Goal: Task Accomplishment & Management: Complete application form

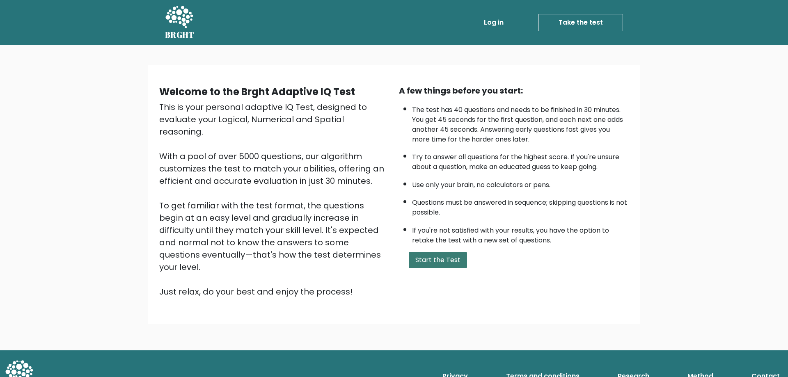
click at [448, 259] on button "Start the Test" at bounding box center [438, 260] width 58 height 16
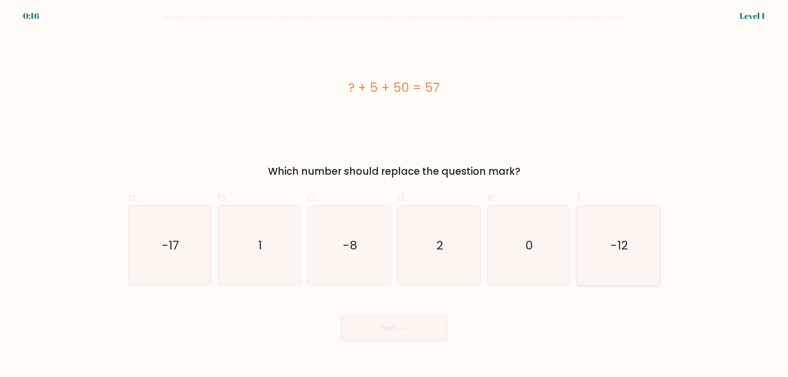
click at [643, 247] on icon "-12" at bounding box center [618, 245] width 79 height 79
click at [394, 194] on input "f. -12" at bounding box center [394, 191] width 0 height 5
radio input "true"
click at [396, 329] on button "Next" at bounding box center [394, 328] width 107 height 26
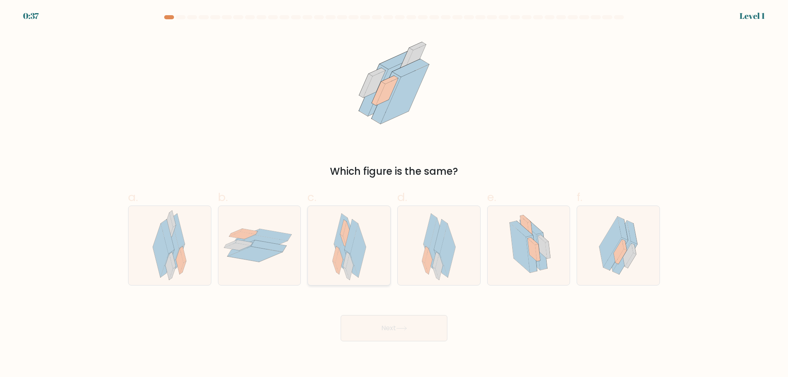
drag, startPoint x: 351, startPoint y: 236, endPoint x: 362, endPoint y: 251, distance: 18.6
click at [351, 236] on icon at bounding box center [351, 237] width 14 height 34
click at [394, 194] on input "c." at bounding box center [394, 191] width 0 height 5
radio input "true"
click at [387, 328] on button "Next" at bounding box center [394, 328] width 107 height 26
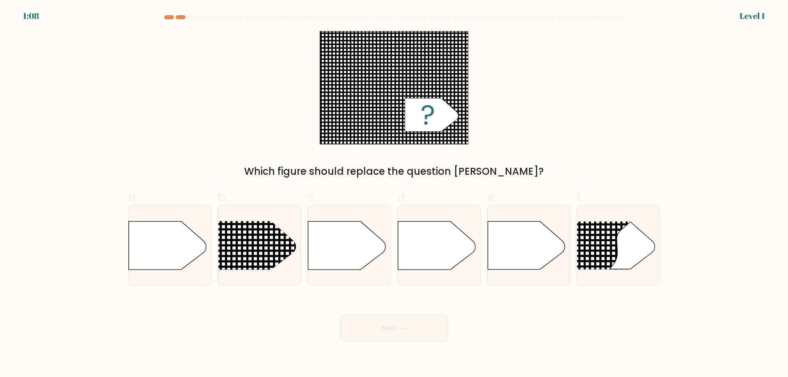
click at [199, 324] on div "Next" at bounding box center [394, 318] width 542 height 46
click at [279, 246] on line at bounding box center [202, 246] width 401 height 0
click at [394, 194] on input "b." at bounding box center [394, 191] width 0 height 5
radio input "true"
click at [415, 330] on button "Next" at bounding box center [394, 328] width 107 height 26
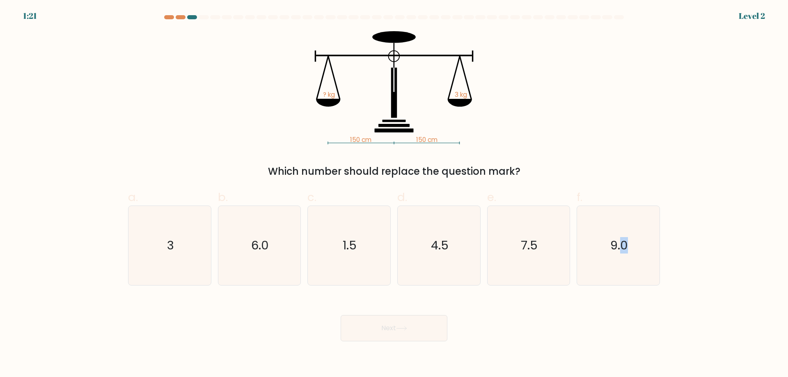
drag, startPoint x: 620, startPoint y: 254, endPoint x: 476, endPoint y: 314, distance: 155.8
click at [478, 316] on form at bounding box center [394, 178] width 788 height 326
click at [538, 309] on div "Next" at bounding box center [394, 318] width 542 height 46
click at [179, 227] on icon "3" at bounding box center [169, 245] width 79 height 79
click at [394, 194] on input "a. 3" at bounding box center [394, 191] width 0 height 5
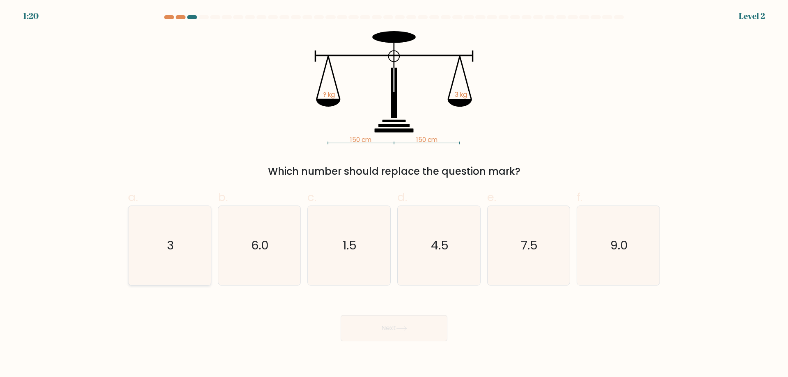
radio input "true"
click at [401, 327] on icon at bounding box center [401, 328] width 11 height 5
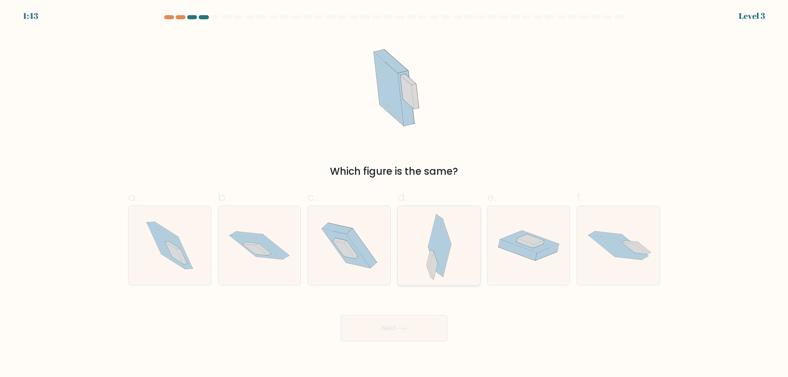
click at [438, 263] on icon at bounding box center [435, 262] width 14 height 30
click at [394, 194] on input "d." at bounding box center [394, 191] width 0 height 5
radio input "true"
click at [397, 321] on button "Next" at bounding box center [394, 328] width 107 height 26
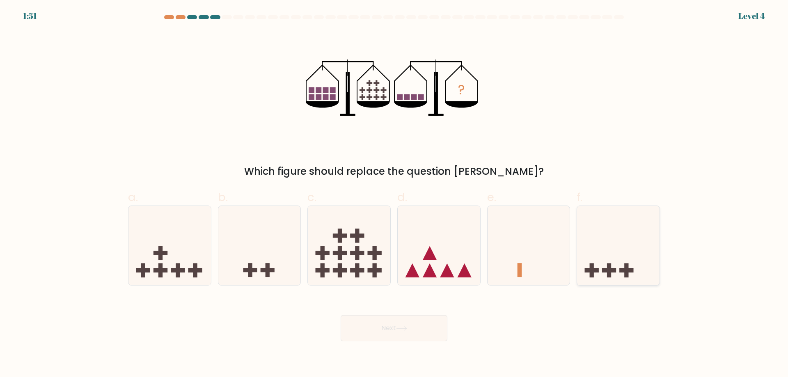
click at [634, 255] on icon at bounding box center [618, 245] width 82 height 68
click at [394, 194] on input "f." at bounding box center [394, 191] width 0 height 5
radio input "true"
click at [409, 325] on button "Next" at bounding box center [394, 328] width 107 height 26
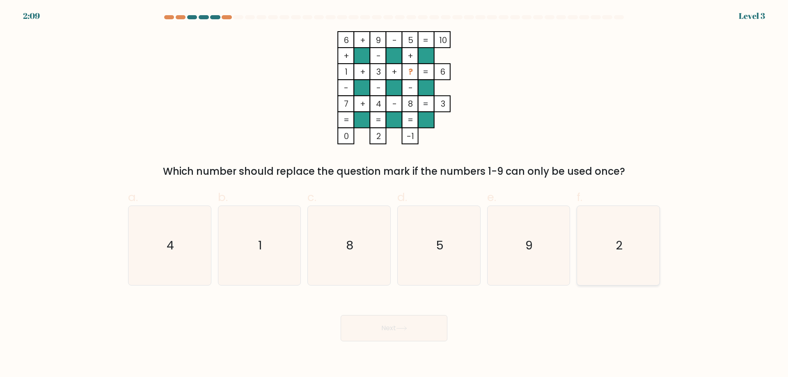
click at [613, 257] on icon "2" at bounding box center [618, 245] width 79 height 79
click at [394, 194] on input "f. 2" at bounding box center [394, 191] width 0 height 5
radio input "true"
drag, startPoint x: 524, startPoint y: 318, endPoint x: 472, endPoint y: 324, distance: 52.8
click at [519, 320] on div "Next" at bounding box center [394, 318] width 542 height 46
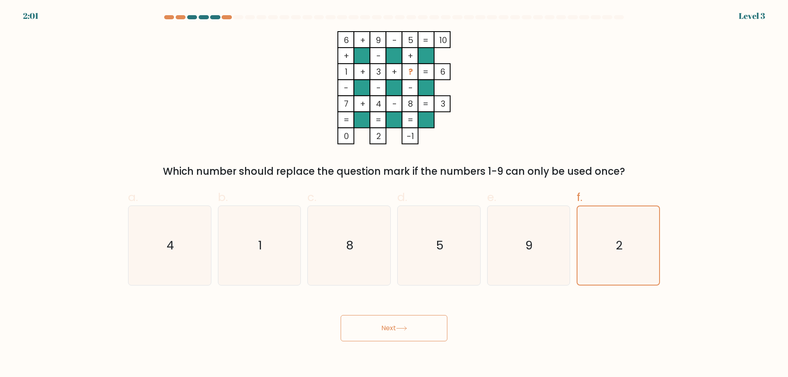
click at [416, 328] on button "Next" at bounding box center [394, 328] width 107 height 26
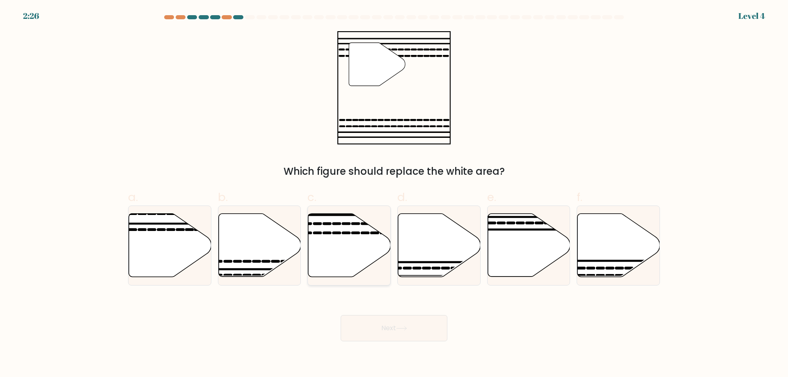
drag, startPoint x: 353, startPoint y: 236, endPoint x: 387, endPoint y: 274, distance: 50.8
click at [353, 237] on icon at bounding box center [349, 245] width 82 height 63
click at [394, 194] on input "c." at bounding box center [394, 191] width 0 height 5
radio input "true"
click at [395, 326] on button "Next" at bounding box center [394, 328] width 107 height 26
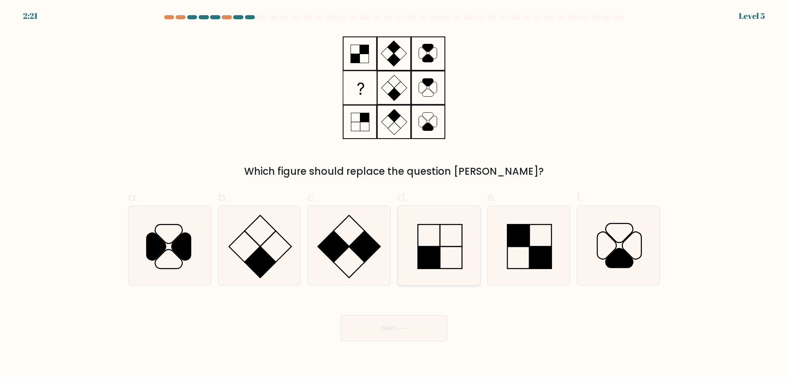
click at [437, 244] on icon at bounding box center [438, 245] width 79 height 79
click at [394, 194] on input "d." at bounding box center [394, 191] width 0 height 5
radio input "true"
click at [399, 340] on button "Next" at bounding box center [394, 328] width 107 height 26
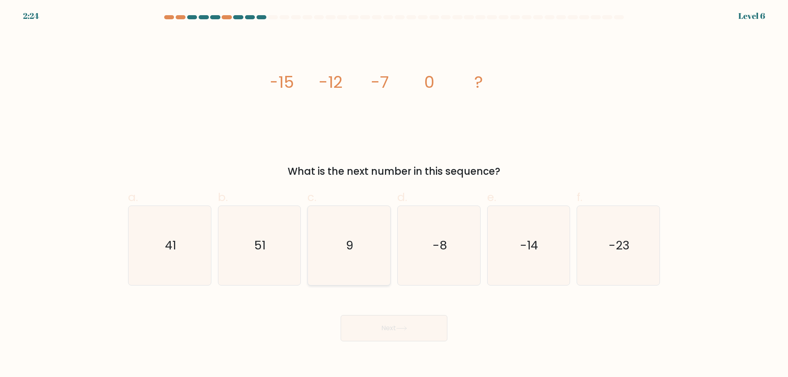
click at [353, 240] on text "9" at bounding box center [349, 245] width 7 height 16
click at [394, 194] on input "c. 9" at bounding box center [394, 191] width 0 height 5
radio input "true"
click at [415, 326] on button "Next" at bounding box center [394, 328] width 107 height 26
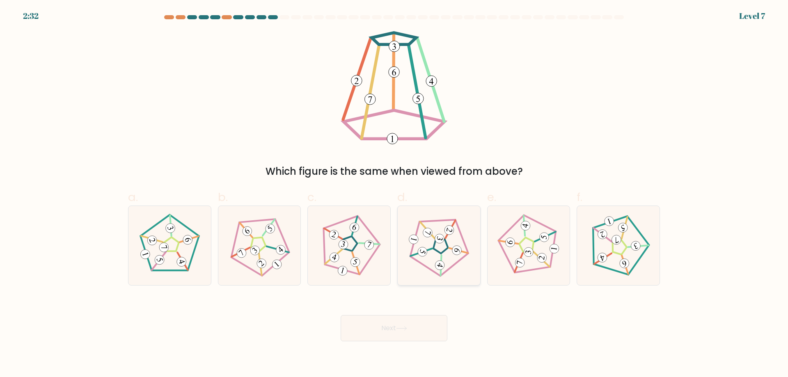
click at [438, 240] on 660 at bounding box center [439, 238] width 11 height 11
click at [394, 194] on input "d." at bounding box center [394, 191] width 0 height 5
radio input "true"
click at [416, 332] on button "Next" at bounding box center [394, 328] width 107 height 26
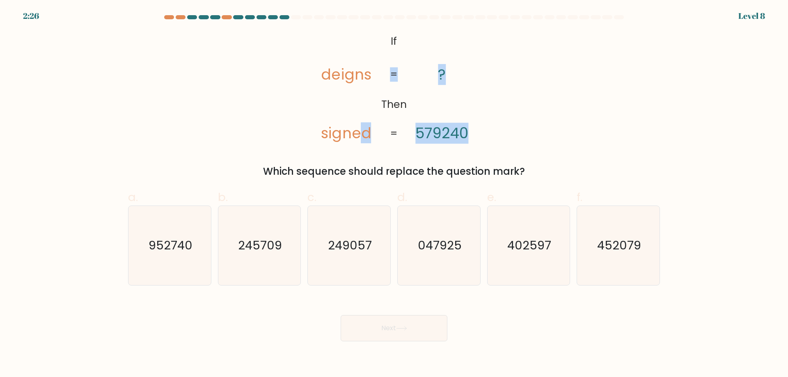
drag, startPoint x: 368, startPoint y: 135, endPoint x: 389, endPoint y: 140, distance: 21.6
click at [388, 140] on icon "@import url('https://fonts.googleapis.com/css?family=Abril+Fatface:400,100,100i…" at bounding box center [394, 87] width 184 height 113
click at [441, 250] on text "047925" at bounding box center [440, 245] width 44 height 16
click at [394, 194] on input "d. 047925" at bounding box center [394, 191] width 0 height 5
radio input "true"
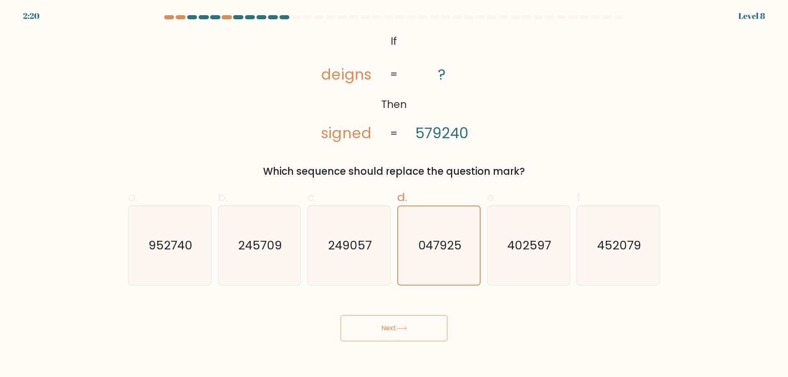
click at [404, 328] on icon at bounding box center [401, 328] width 11 height 5
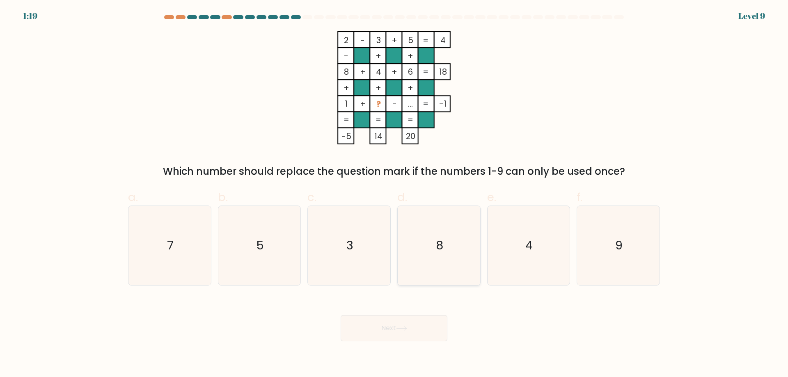
drag, startPoint x: 424, startPoint y: 231, endPoint x: 444, endPoint y: 245, distance: 23.7
click at [424, 232] on icon "8" at bounding box center [438, 245] width 79 height 79
click at [394, 194] on input "d. 8" at bounding box center [394, 191] width 0 height 5
radio input "true"
click at [416, 325] on button "Next" at bounding box center [394, 328] width 107 height 26
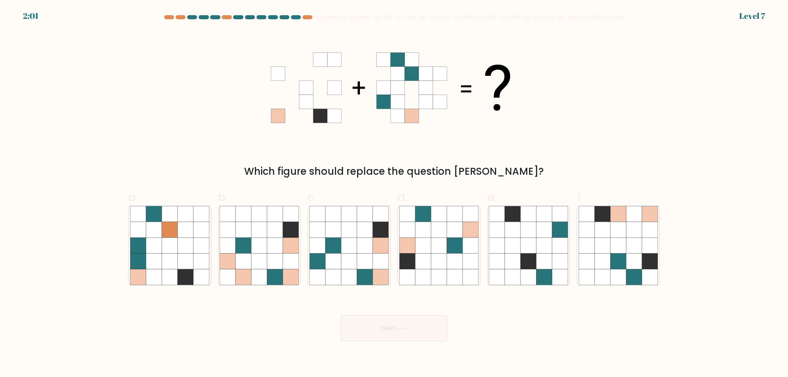
click at [639, 106] on div "Which figure should replace the question mark?" at bounding box center [394, 105] width 542 height 148
drag, startPoint x: 359, startPoint y: 242, endPoint x: 363, endPoint y: 249, distance: 8.3
click at [360, 242] on icon at bounding box center [365, 246] width 16 height 16
click at [394, 194] on input "c." at bounding box center [394, 191] width 0 height 5
radio input "true"
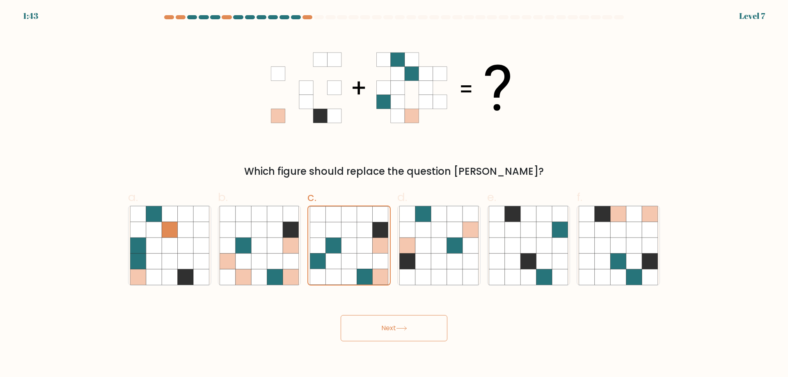
click at [394, 324] on button "Next" at bounding box center [394, 328] width 107 height 26
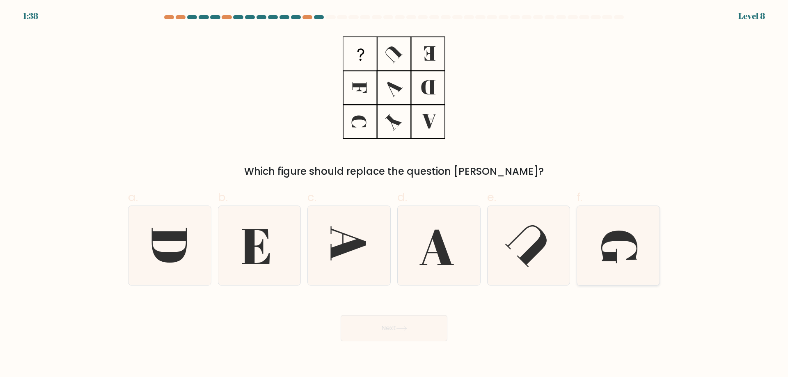
drag, startPoint x: 624, startPoint y: 258, endPoint x: 608, endPoint y: 263, distance: 16.6
click at [624, 258] on icon at bounding box center [618, 245] width 79 height 79
click at [394, 194] on input "f." at bounding box center [394, 191] width 0 height 5
radio input "true"
click at [360, 338] on button "Next" at bounding box center [394, 328] width 107 height 26
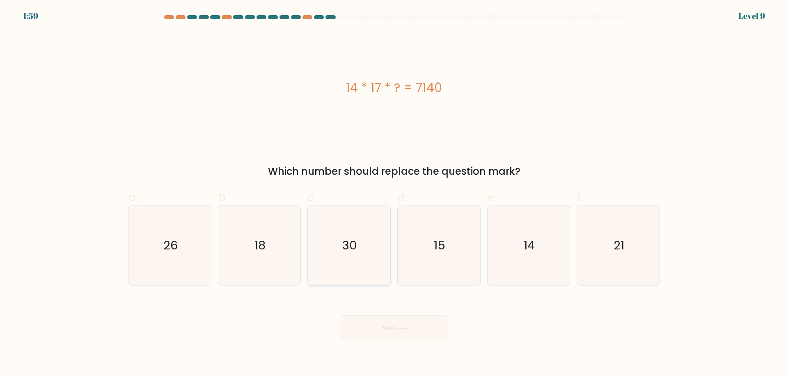
click at [348, 256] on icon "30" at bounding box center [348, 245] width 79 height 79
click at [394, 194] on input "c. 30" at bounding box center [394, 191] width 0 height 5
radio input "true"
click at [395, 330] on button "Next" at bounding box center [394, 328] width 107 height 26
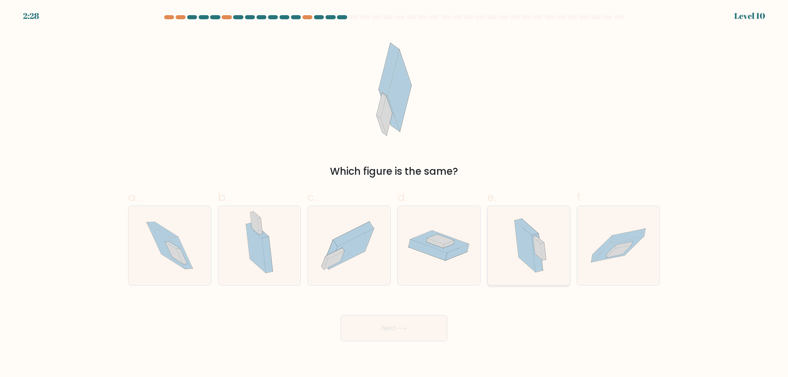
click at [537, 265] on icon at bounding box center [536, 253] width 11 height 39
click at [394, 194] on input "e." at bounding box center [394, 191] width 0 height 5
radio input "true"
click at [386, 332] on button "Next" at bounding box center [394, 328] width 107 height 26
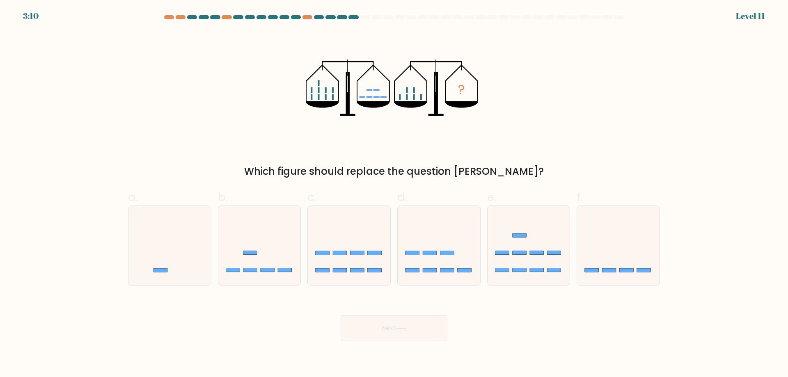
click at [646, 95] on div "? Which figure should replace the question mark?" at bounding box center [394, 105] width 542 height 148
click at [429, 252] on rect at bounding box center [430, 253] width 14 height 4
click at [394, 194] on input "d." at bounding box center [394, 191] width 0 height 5
radio input "true"
click at [332, 247] on icon at bounding box center [349, 245] width 82 height 68
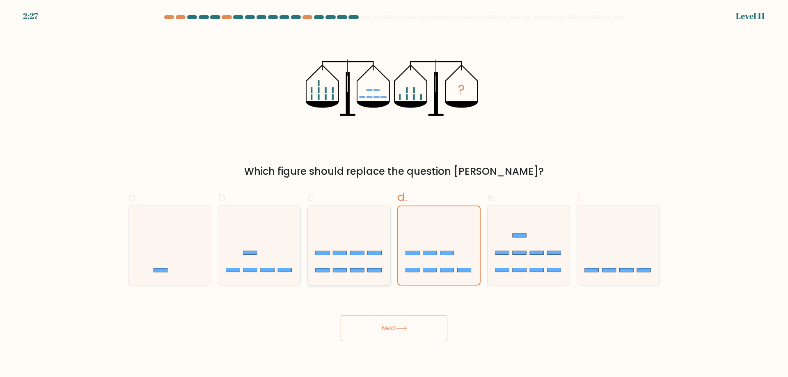
click at [394, 194] on input "c." at bounding box center [394, 191] width 0 height 5
radio input "true"
click at [508, 254] on rect at bounding box center [502, 253] width 14 height 4
click at [394, 194] on input "e." at bounding box center [394, 191] width 0 height 5
radio input "true"
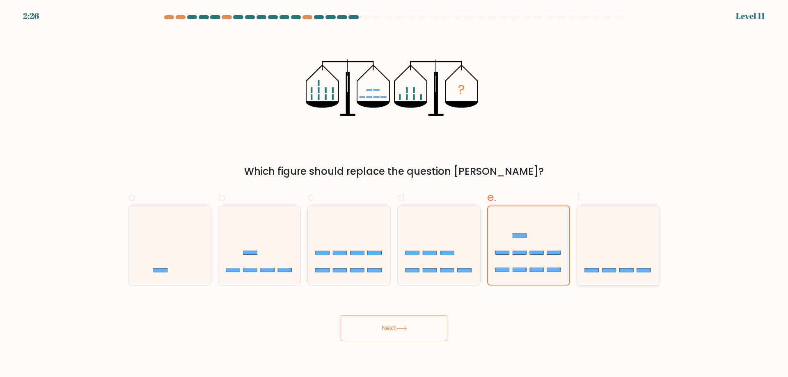
drag, startPoint x: 630, startPoint y: 263, endPoint x: 591, endPoint y: 261, distance: 39.1
click at [621, 262] on icon at bounding box center [618, 245] width 82 height 68
click at [394, 194] on input "f." at bounding box center [394, 191] width 0 height 5
radio input "true"
drag, startPoint x: 191, startPoint y: 240, endPoint x: 243, endPoint y: 251, distance: 53.0
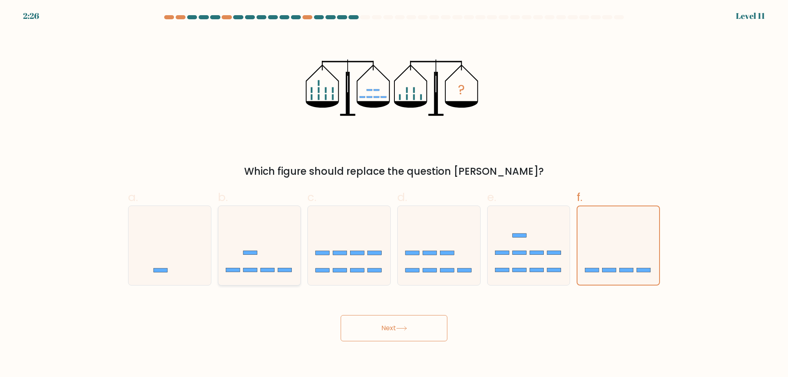
click at [192, 240] on icon at bounding box center [169, 245] width 82 height 68
click at [394, 194] on input "a." at bounding box center [394, 191] width 0 height 5
radio input "true"
drag, startPoint x: 295, startPoint y: 260, endPoint x: 357, endPoint y: 294, distance: 70.9
click at [299, 262] on icon at bounding box center [259, 245] width 82 height 68
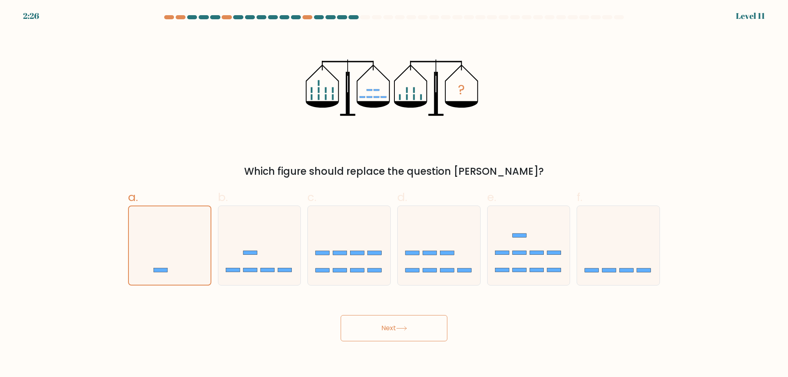
click at [394, 194] on input "b." at bounding box center [394, 191] width 0 height 5
radio input "true"
click at [400, 336] on button "Next" at bounding box center [394, 328] width 107 height 26
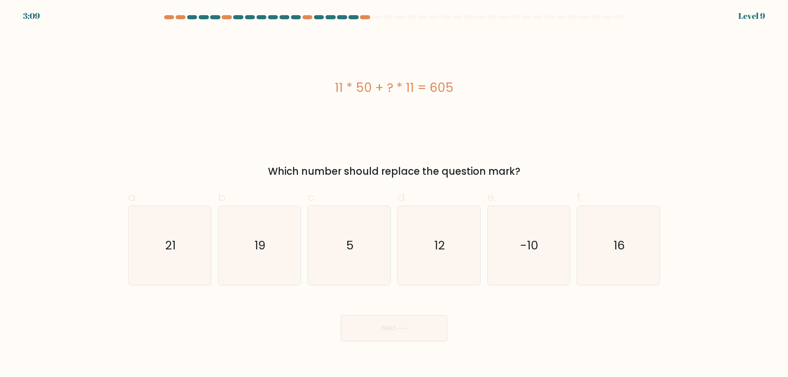
drag, startPoint x: 643, startPoint y: 124, endPoint x: 638, endPoint y: 124, distance: 5.4
click at [643, 124] on div "11 * 50 + ? * 11 = 605" at bounding box center [394, 87] width 532 height 113
drag, startPoint x: 371, startPoint y: 246, endPoint x: 374, endPoint y: 279, distance: 33.3
click at [371, 246] on icon "5" at bounding box center [348, 245] width 79 height 79
click at [394, 194] on input "c. 5" at bounding box center [394, 191] width 0 height 5
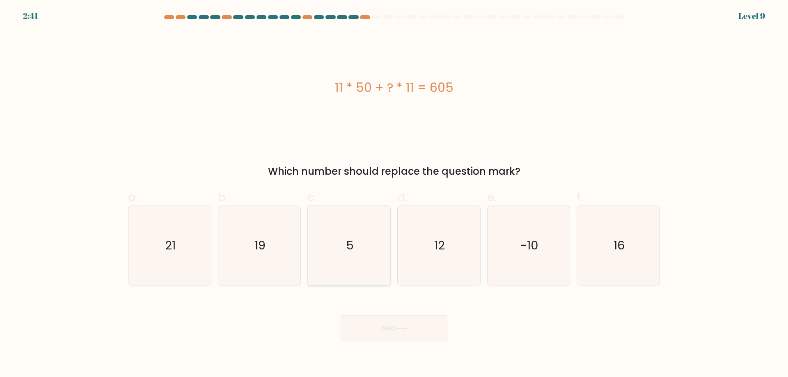
radio input "true"
click at [376, 323] on button "Next" at bounding box center [394, 328] width 107 height 26
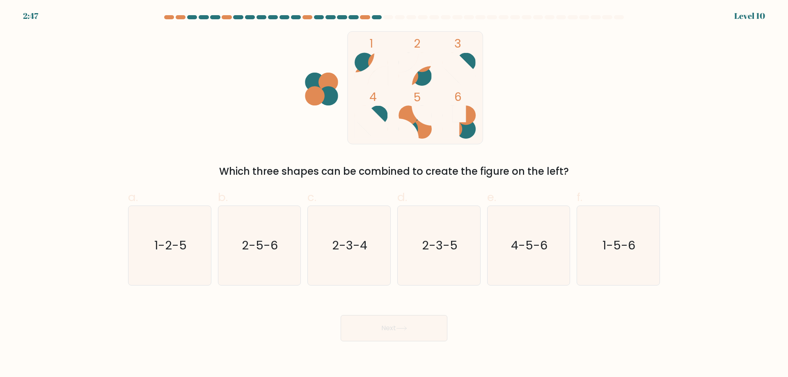
drag, startPoint x: 429, startPoint y: 250, endPoint x: 439, endPoint y: 295, distance: 46.5
click at [429, 250] on text "2-3-5" at bounding box center [440, 245] width 36 height 16
click at [394, 194] on input "d. 2-3-5" at bounding box center [394, 191] width 0 height 5
radio input "true"
click at [415, 331] on button "Next" at bounding box center [394, 328] width 107 height 26
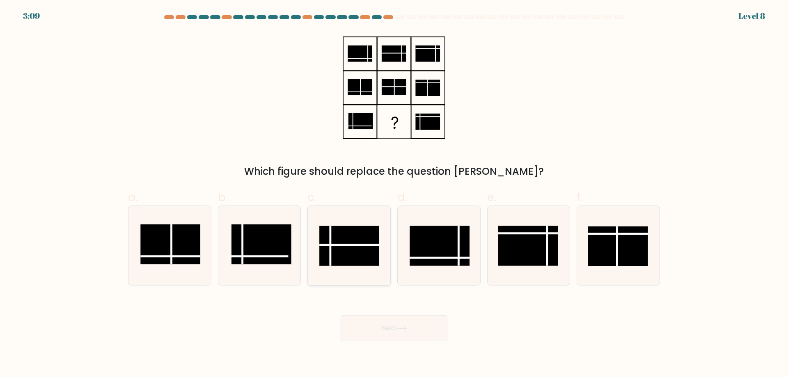
click at [361, 246] on rect at bounding box center [349, 246] width 60 height 40
click at [394, 194] on input "c." at bounding box center [394, 191] width 0 height 5
radio input "true"
click at [367, 327] on button "Next" at bounding box center [394, 328] width 107 height 26
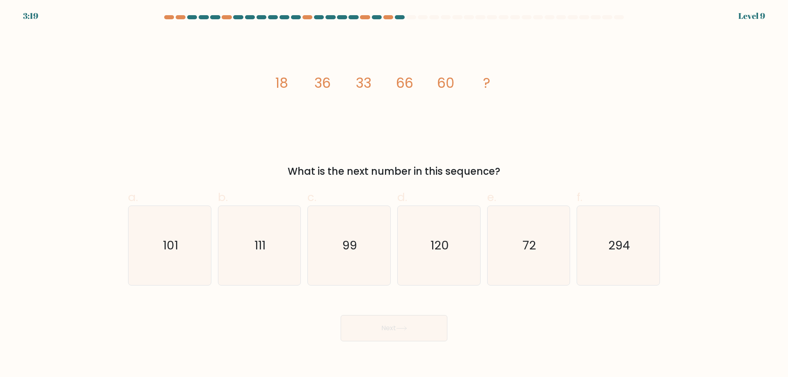
click at [568, 137] on div "image/svg+xml 18 36 33 66 60 ? What is the next number in this sequence?" at bounding box center [394, 105] width 542 height 148
click at [428, 238] on icon "120" at bounding box center [438, 245] width 79 height 79
click at [394, 194] on input "d. 120" at bounding box center [394, 191] width 0 height 5
radio input "true"
click at [414, 329] on button "Next" at bounding box center [394, 328] width 107 height 26
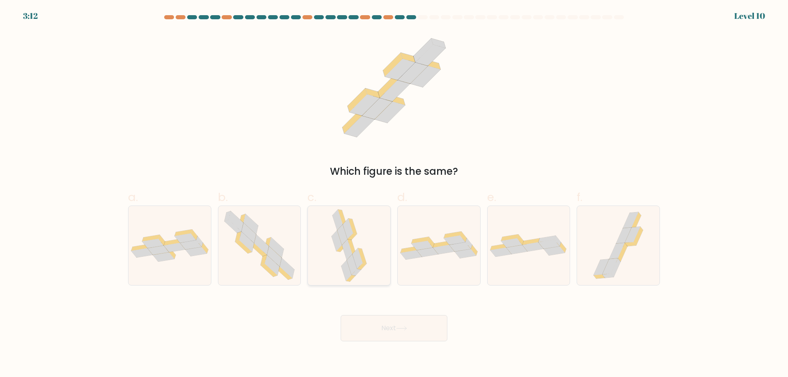
drag, startPoint x: 343, startPoint y: 228, endPoint x: 375, endPoint y: 261, distance: 46.2
click at [346, 230] on icon at bounding box center [348, 245] width 37 height 79
click at [394, 194] on input "c." at bounding box center [394, 191] width 0 height 5
radio input "true"
click at [391, 329] on button "Next" at bounding box center [394, 328] width 107 height 26
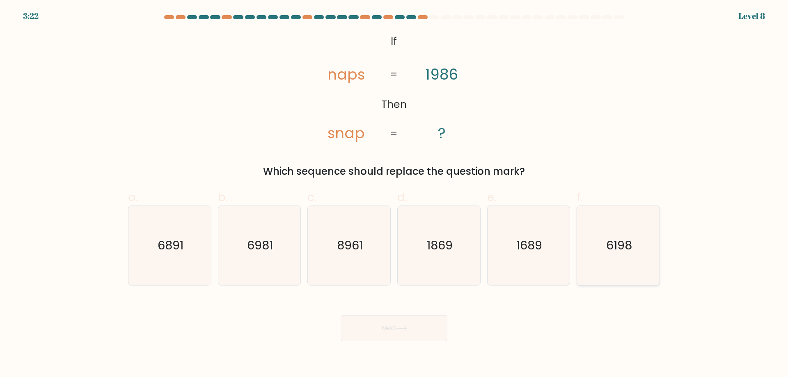
click at [635, 232] on icon "6198" at bounding box center [618, 245] width 79 height 79
click at [394, 194] on input "f. 6198" at bounding box center [394, 191] width 0 height 5
radio input "true"
click at [386, 330] on button "Next" at bounding box center [394, 328] width 107 height 26
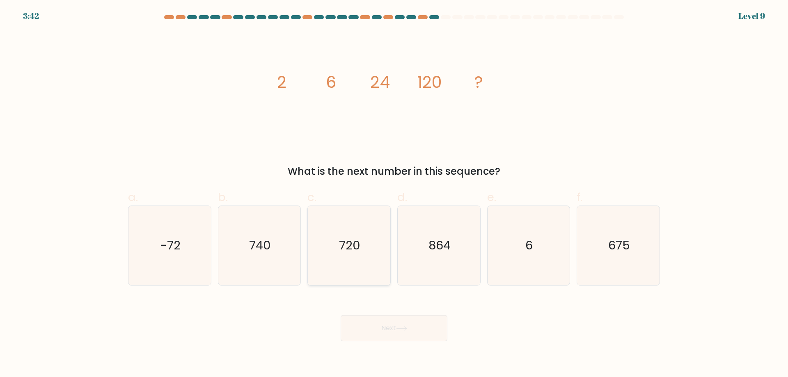
click at [356, 251] on text "720" at bounding box center [349, 245] width 21 height 16
click at [394, 194] on input "c. 720" at bounding box center [394, 191] width 0 height 5
radio input "true"
click at [385, 331] on button "Next" at bounding box center [394, 328] width 107 height 26
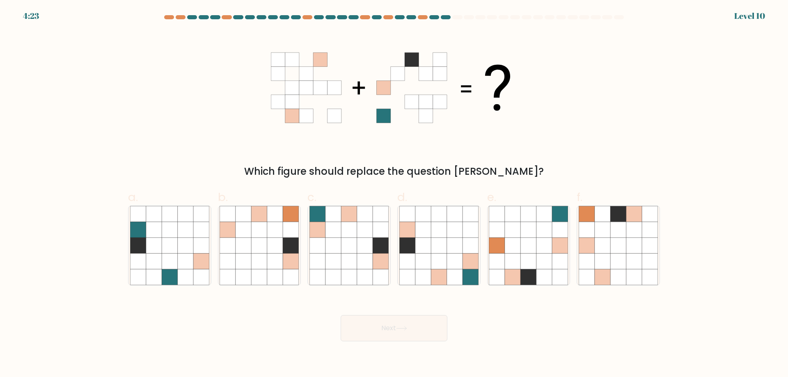
click at [649, 144] on div "Which figure should replace the question mark?" at bounding box center [394, 105] width 542 height 148
click at [343, 227] on icon at bounding box center [349, 230] width 16 height 16
click at [394, 194] on input "c." at bounding box center [394, 191] width 0 height 5
radio input "true"
click at [400, 324] on button "Next" at bounding box center [394, 328] width 107 height 26
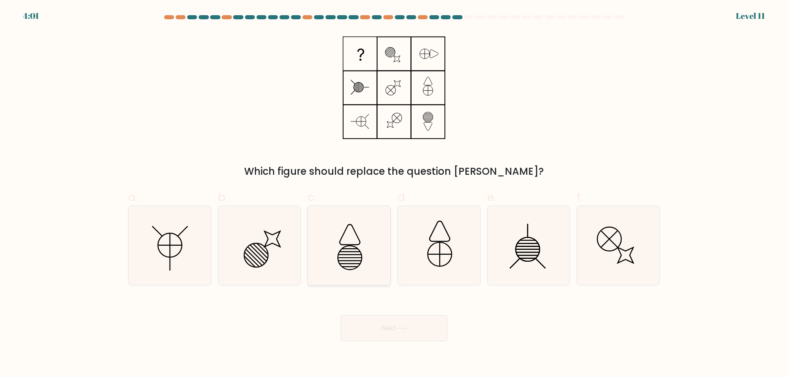
click at [334, 262] on icon at bounding box center [348, 245] width 79 height 79
click at [394, 194] on input "c." at bounding box center [394, 191] width 0 height 5
radio input "true"
click at [406, 328] on icon at bounding box center [401, 329] width 10 height 4
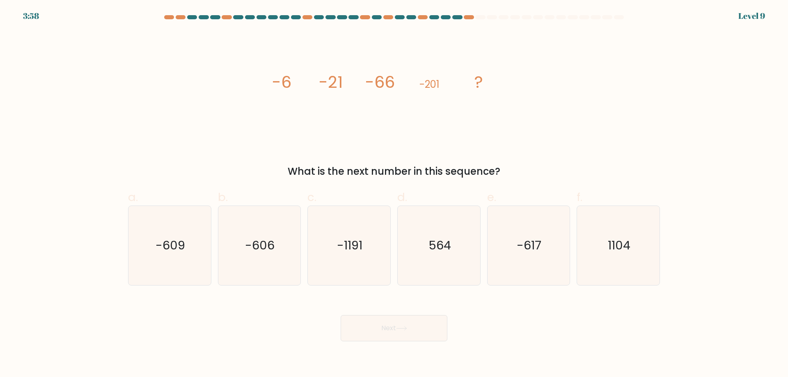
click at [605, 150] on div "image/svg+xml -6 -21 -66 -201 ? What is the next number in this sequence?" at bounding box center [394, 105] width 542 height 148
drag, startPoint x: 276, startPoint y: 240, endPoint x: 307, endPoint y: 261, distance: 37.3
click at [277, 241] on icon "-606" at bounding box center [259, 245] width 79 height 79
click at [394, 194] on input "b. -606" at bounding box center [394, 191] width 0 height 5
radio input "true"
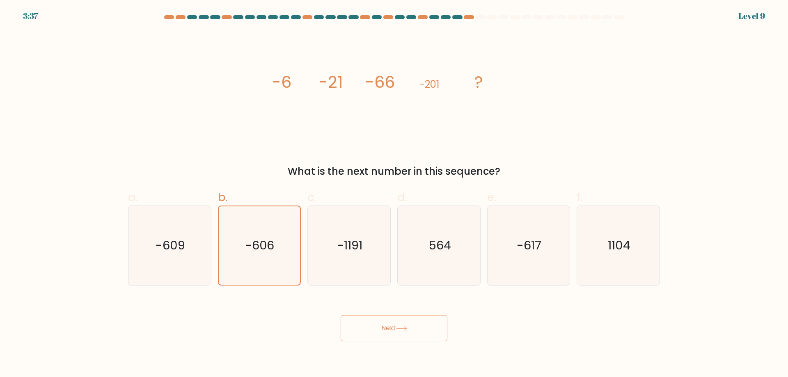
click at [387, 328] on button "Next" at bounding box center [394, 328] width 107 height 26
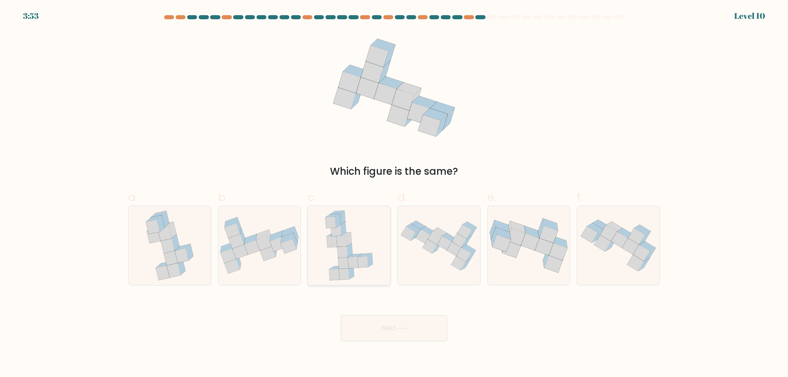
click at [333, 257] on icon at bounding box center [349, 245] width 56 height 79
click at [394, 194] on input "c." at bounding box center [394, 191] width 0 height 5
radio input "true"
click at [395, 339] on button "Next" at bounding box center [394, 328] width 107 height 26
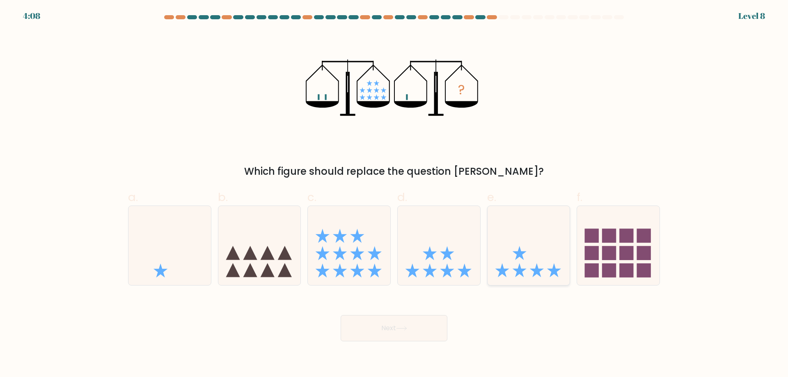
click at [530, 255] on icon at bounding box center [529, 245] width 82 height 68
click at [394, 194] on input "e." at bounding box center [394, 191] width 0 height 5
radio input "true"
click at [409, 335] on button "Next" at bounding box center [394, 328] width 107 height 26
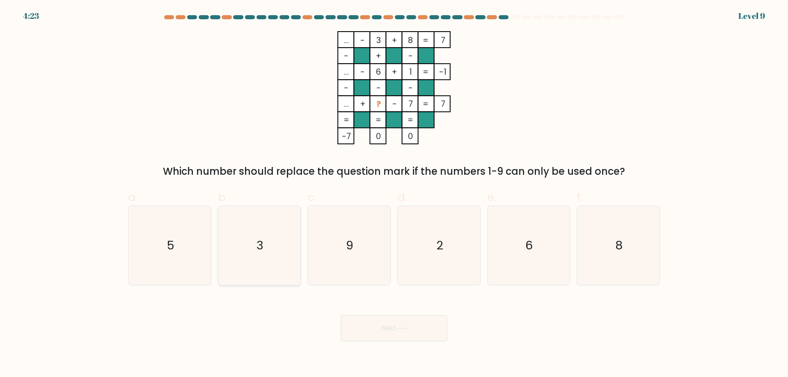
drag, startPoint x: 191, startPoint y: 254, endPoint x: 224, endPoint y: 266, distance: 35.3
click at [197, 256] on icon "5" at bounding box center [169, 245] width 79 height 79
click at [394, 194] on input "a. 5" at bounding box center [394, 191] width 0 height 5
radio input "true"
click at [398, 331] on icon at bounding box center [401, 328] width 11 height 5
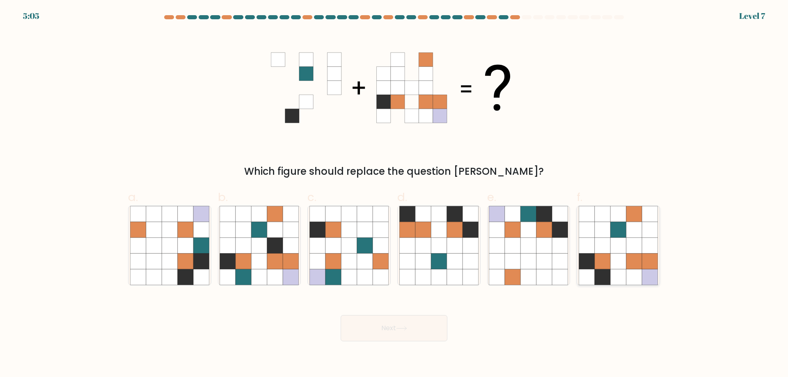
click at [614, 251] on icon at bounding box center [618, 246] width 16 height 16
click at [394, 194] on input "f." at bounding box center [394, 191] width 0 height 5
radio input "true"
drag, startPoint x: 386, startPoint y: 305, endPoint x: 406, endPoint y: 332, distance: 34.3
click at [388, 307] on div "Next" at bounding box center [394, 318] width 542 height 46
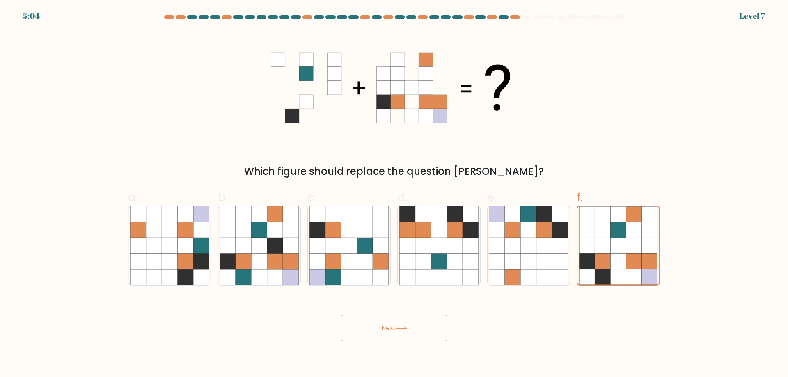
click at [407, 333] on button "Next" at bounding box center [394, 328] width 107 height 26
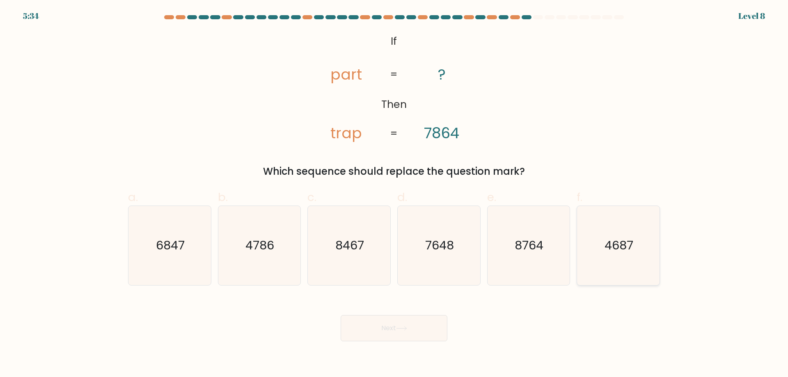
click at [631, 236] on icon "4687" at bounding box center [618, 245] width 79 height 79
click at [394, 194] on input "f. 4687" at bounding box center [394, 191] width 0 height 5
radio input "true"
click at [429, 326] on button "Next" at bounding box center [394, 328] width 107 height 26
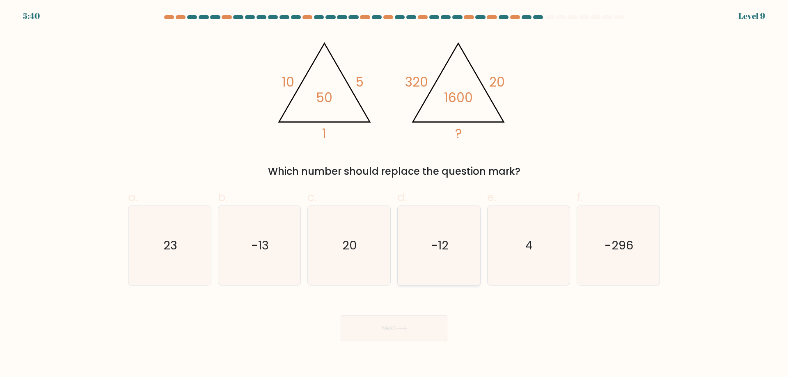
click at [456, 234] on icon "-12" at bounding box center [438, 245] width 79 height 79
click at [394, 194] on input "d. -12" at bounding box center [394, 191] width 0 height 5
radio input "true"
click at [419, 338] on button "Next" at bounding box center [394, 328] width 107 height 26
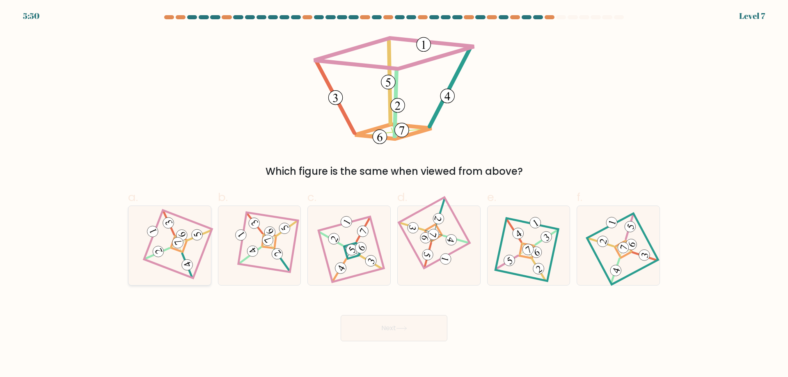
drag, startPoint x: 192, startPoint y: 252, endPoint x: 230, endPoint y: 266, distance: 40.5
click at [192, 252] on icon at bounding box center [169, 245] width 55 height 63
click at [394, 194] on input "a." at bounding box center [394, 191] width 0 height 5
radio input "true"
click at [410, 336] on button "Next" at bounding box center [394, 328] width 107 height 26
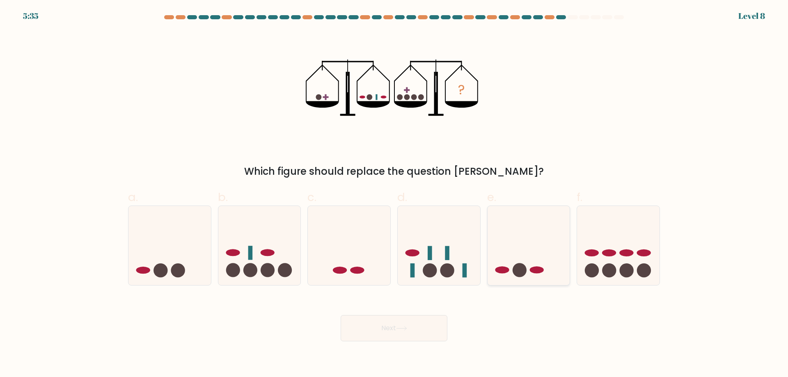
drag, startPoint x: 611, startPoint y: 251, endPoint x: 561, endPoint y: 271, distance: 54.0
click at [611, 252] on ellipse at bounding box center [609, 253] width 14 height 7
click at [394, 194] on input "f." at bounding box center [394, 191] width 0 height 5
radio input "true"
click at [370, 336] on button "Next" at bounding box center [394, 328] width 107 height 26
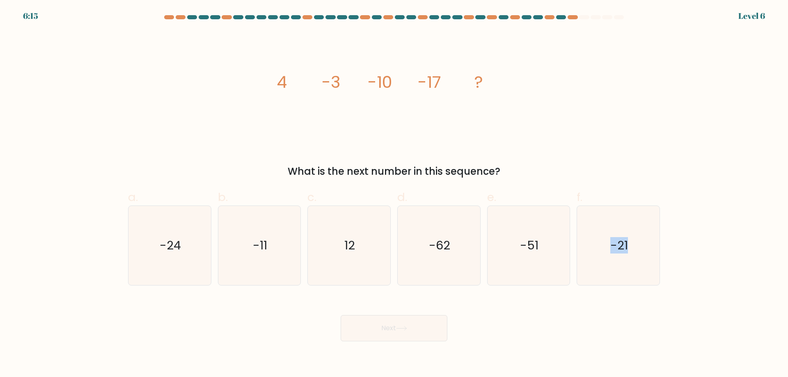
drag, startPoint x: 614, startPoint y: 247, endPoint x: 610, endPoint y: 323, distance: 75.6
click at [610, 323] on form at bounding box center [394, 178] width 788 height 326
click at [610, 323] on div "Next" at bounding box center [394, 318] width 542 height 46
click at [178, 240] on text "-24" at bounding box center [170, 245] width 21 height 16
click at [394, 194] on input "a. -24" at bounding box center [394, 191] width 0 height 5
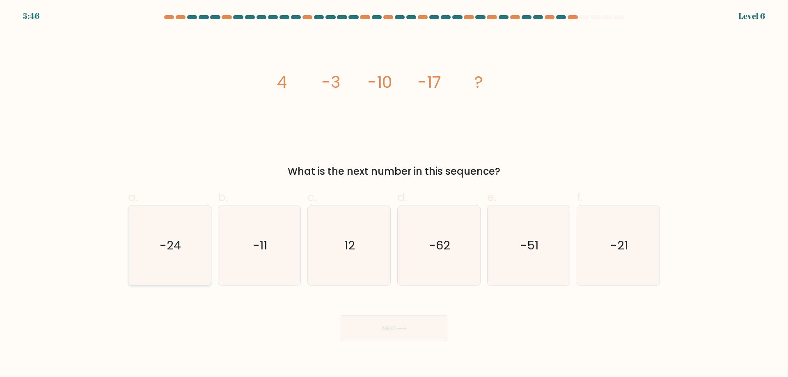
radio input "true"
click at [382, 324] on button "Next" at bounding box center [394, 328] width 107 height 26
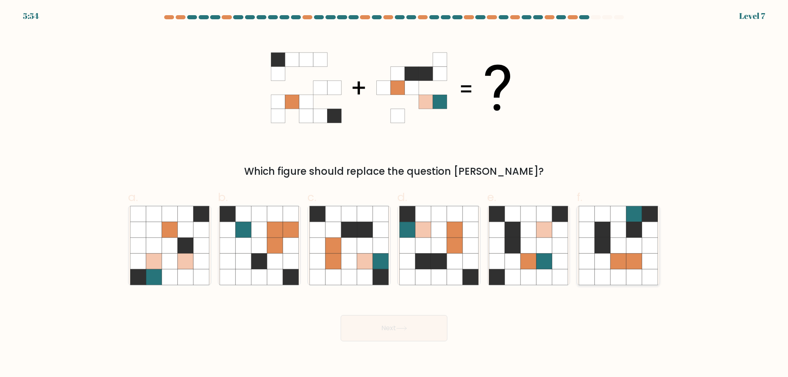
click at [644, 238] on icon at bounding box center [650, 246] width 16 height 16
click at [394, 194] on input "f." at bounding box center [394, 191] width 0 height 5
radio input "true"
click at [390, 326] on button "Next" at bounding box center [394, 328] width 107 height 26
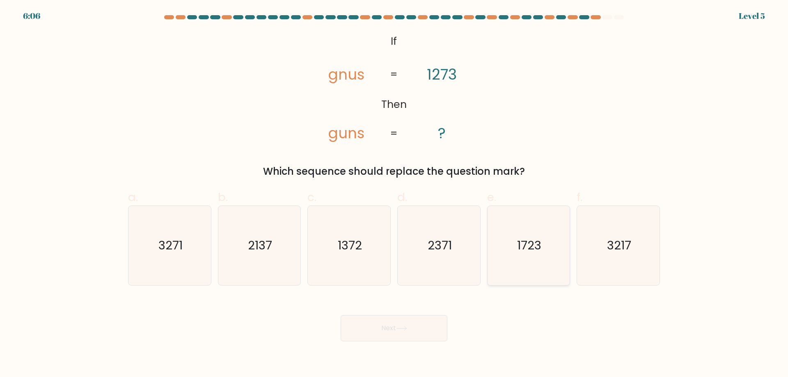
drag, startPoint x: 532, startPoint y: 250, endPoint x: 491, endPoint y: 285, distance: 53.9
click at [532, 250] on text "1723" at bounding box center [529, 245] width 24 height 16
click at [394, 194] on input "e. 1723" at bounding box center [394, 191] width 0 height 5
radio input "true"
click at [388, 324] on button "Next" at bounding box center [394, 328] width 107 height 26
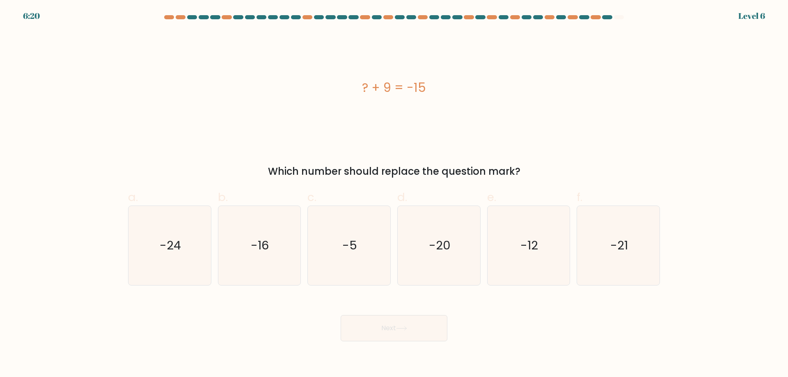
click at [212, 240] on div "a. -24" at bounding box center [170, 237] width 90 height 97
click at [189, 236] on icon "-24" at bounding box center [169, 245] width 79 height 79
click at [394, 194] on input "a. -24" at bounding box center [394, 191] width 0 height 5
radio input "true"
click at [414, 338] on button "Next" at bounding box center [394, 328] width 107 height 26
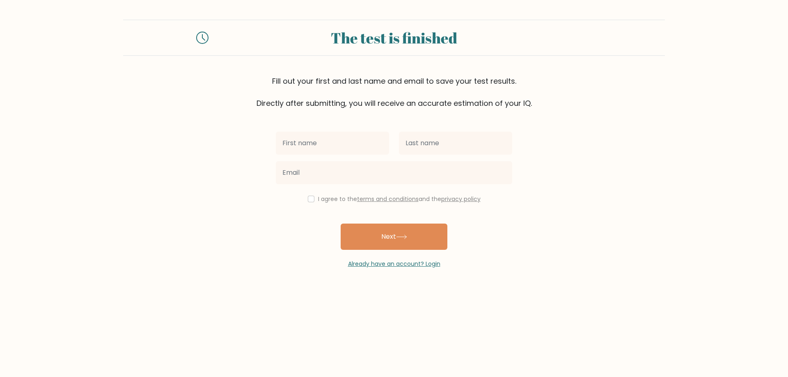
click at [355, 141] on input "text" at bounding box center [332, 143] width 113 height 23
type input "[PERSON_NAME]"
type input "bordarais"
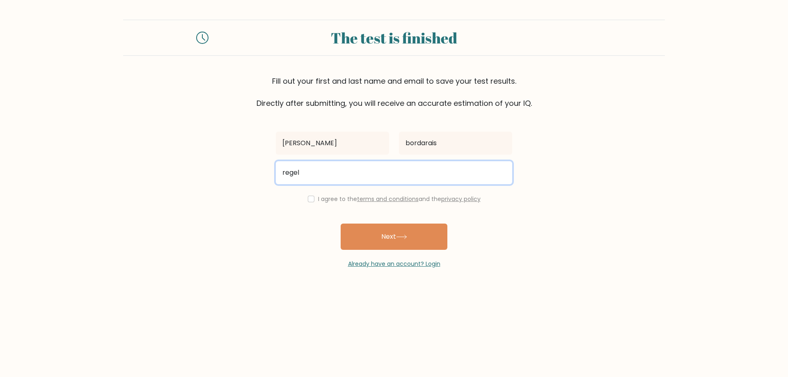
type input "regelkentbordarais@gmail.com"
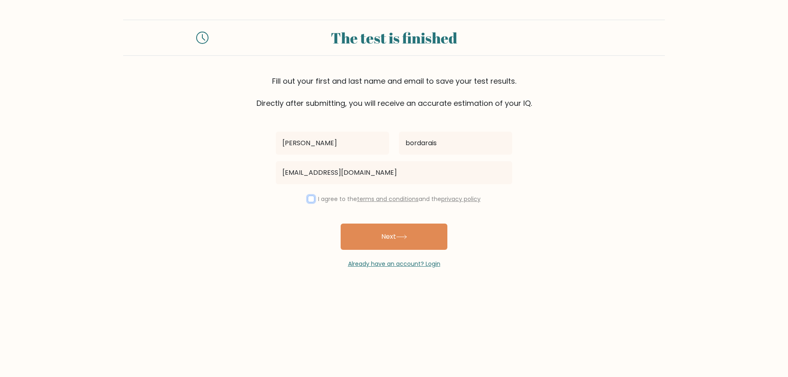
click at [309, 201] on input "checkbox" at bounding box center [311, 199] width 7 height 7
checkbox input "true"
click at [410, 238] on button "Next" at bounding box center [394, 237] width 107 height 26
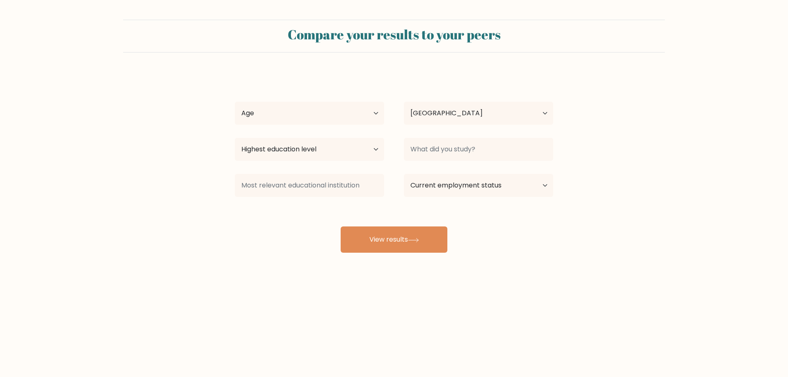
select select "PH"
drag, startPoint x: 337, startPoint y: 112, endPoint x: 331, endPoint y: 121, distance: 11.2
click at [337, 112] on select "Age Under 18 years old 18-24 years old 25-34 years old 35-44 years old 45-54 ye…" at bounding box center [309, 113] width 149 height 23
click at [235, 102] on select "Age Under 18 years old 18-24 years old 25-34 years old 35-44 years old 45-54 ye…" at bounding box center [309, 113] width 149 height 23
click at [323, 106] on select "Age Under 18 years old 18-24 years old 25-34 years old 35-44 years old 45-54 ye…" at bounding box center [309, 113] width 149 height 23
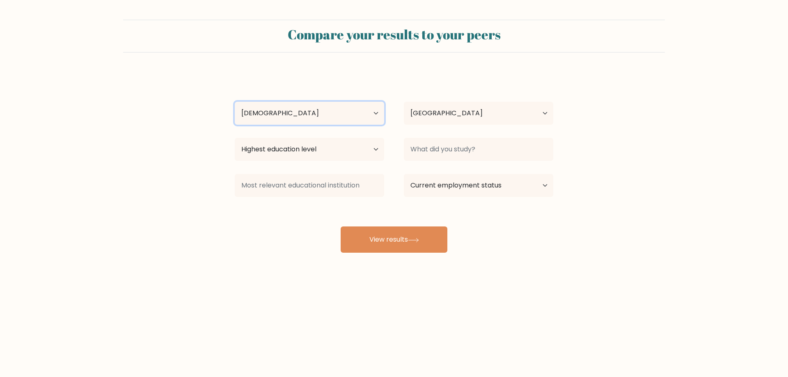
select select "25_34"
click at [235, 102] on select "Age Under 18 years old 18-24 years old 25-34 years old 35-44 years old 45-54 ye…" at bounding box center [309, 113] width 149 height 23
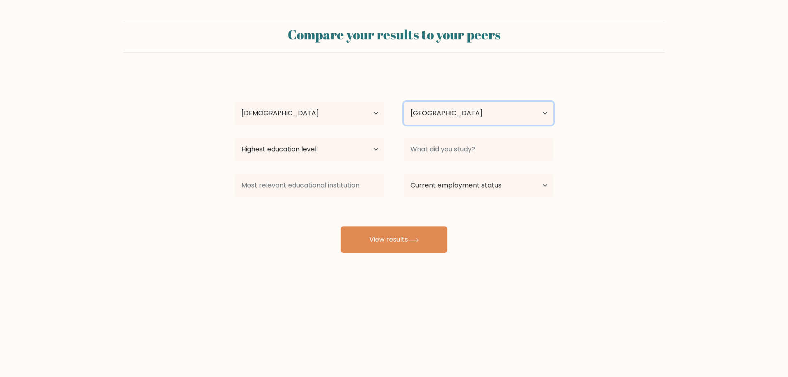
click at [450, 107] on select "Country Afghanistan Albania Algeria American Samoa Andorra Angola Anguilla Anta…" at bounding box center [478, 113] width 149 height 23
drag, startPoint x: 221, startPoint y: 142, endPoint x: 275, endPoint y: 151, distance: 54.9
click at [231, 143] on form "Compare your results to your peers regel kent bordarais Age Under 18 years old …" at bounding box center [394, 136] width 788 height 233
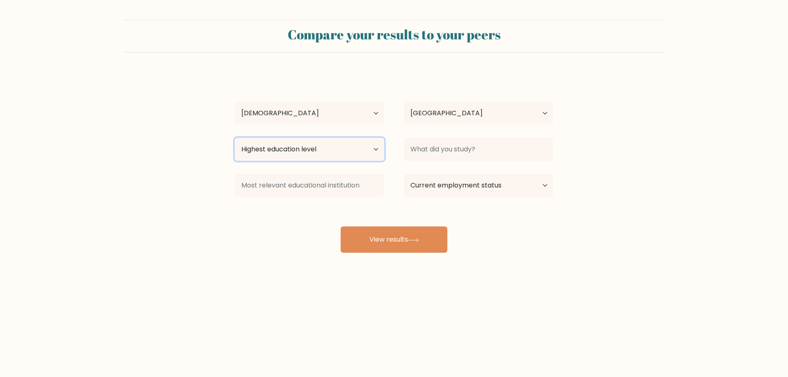
click at [295, 151] on select "Highest education level No schooling Primary Lower Secondary Upper Secondary Oc…" at bounding box center [309, 149] width 149 height 23
select select "bachelors_degree"
click at [235, 138] on select "Highest education level No schooling Primary Lower Secondary Upper Secondary Oc…" at bounding box center [309, 149] width 149 height 23
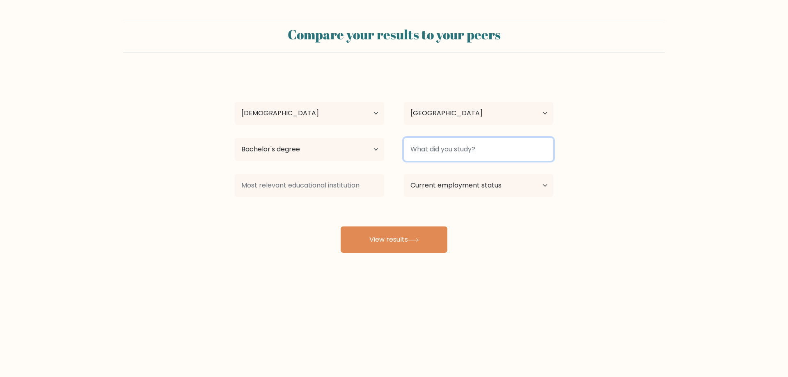
click at [465, 149] on input at bounding box center [478, 149] width 149 height 23
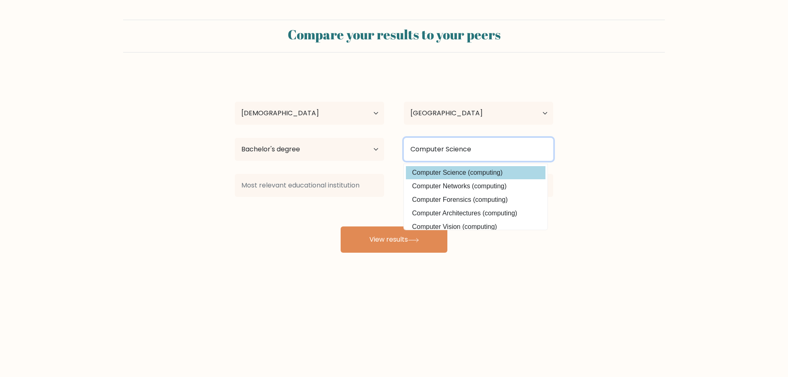
type input "Computer Science"
click at [465, 173] on option "Computer Science (computing)" at bounding box center [476, 172] width 140 height 13
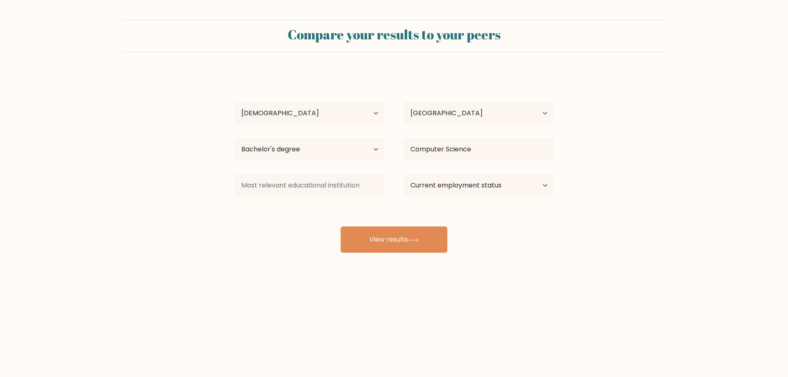
drag, startPoint x: 229, startPoint y: 208, endPoint x: 265, endPoint y: 183, distance: 44.3
click at [230, 207] on form "Compare your results to your peers regel kent bordarais Age Under 18 years old …" at bounding box center [394, 136] width 788 height 233
click at [275, 177] on input at bounding box center [309, 185] width 149 height 23
click at [450, 179] on select "Current employment status Employed Student Retired Other / prefer not to answer" at bounding box center [478, 185] width 149 height 23
select select "other"
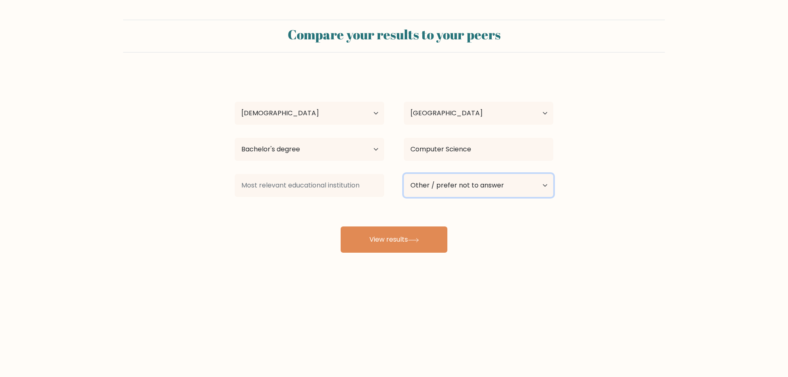
click at [404, 174] on select "Current employment status Employed Student Retired Other / prefer not to answer" at bounding box center [478, 185] width 149 height 23
click at [306, 192] on input at bounding box center [309, 185] width 149 height 23
click at [271, 220] on div "regel kent bordarais Age Under 18 years old 18-24 years old 25-34 years old 35-…" at bounding box center [394, 162] width 328 height 181
click at [305, 185] on input at bounding box center [309, 185] width 149 height 23
drag, startPoint x: 314, startPoint y: 229, endPoint x: 327, endPoint y: 207, distance: 25.6
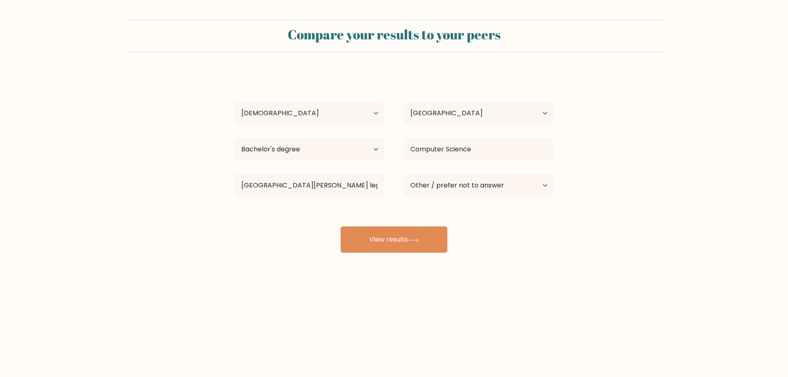
click at [326, 209] on div "regel kent bordarais Age Under 18 years old 18-24 years old 25-34 years old 35-…" at bounding box center [394, 162] width 328 height 181
click at [347, 184] on input "university of santo thomas leg" at bounding box center [309, 185] width 149 height 23
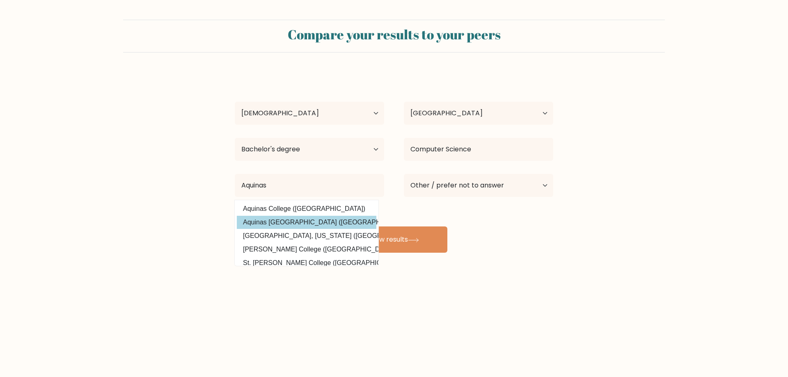
click at [334, 217] on option "Aquinas University of Legazpi (Philippines)" at bounding box center [307, 222] width 140 height 13
type input "Aquinas University of Legazpi"
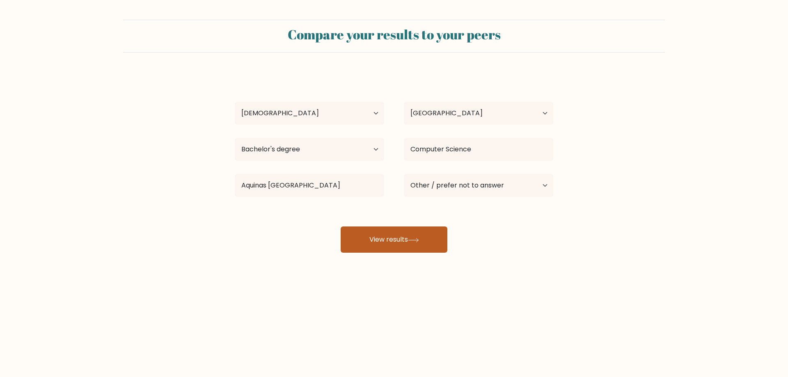
drag, startPoint x: 213, startPoint y: 242, endPoint x: 346, endPoint y: 245, distance: 133.8
click at [222, 242] on form "Compare your results to your peers regel kent bordarais Age Under 18 years old …" at bounding box center [394, 136] width 788 height 233
click at [406, 239] on button "View results" at bounding box center [394, 240] width 107 height 26
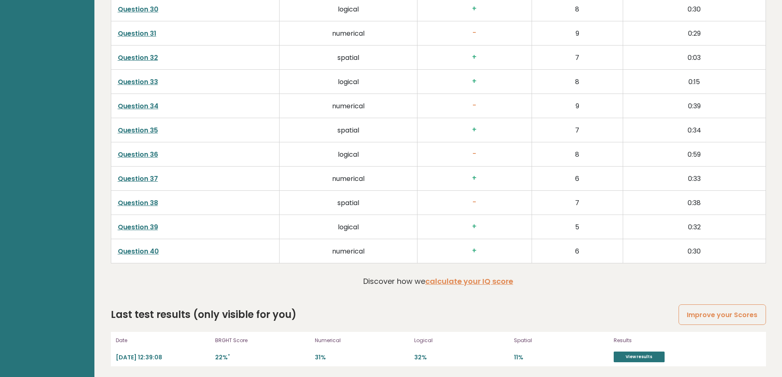
scroll to position [2124, 0]
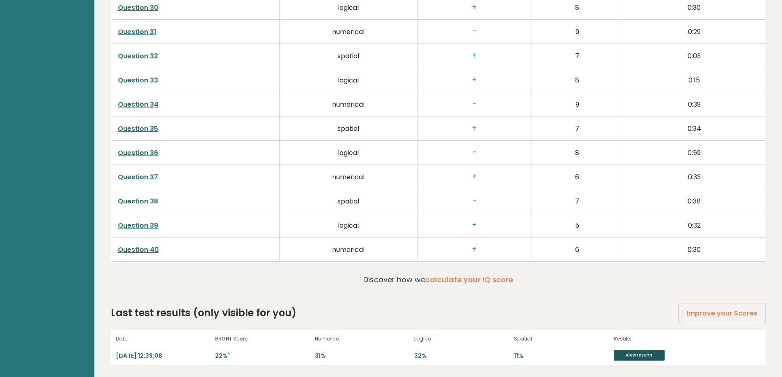
click at [643, 354] on link "View results" at bounding box center [639, 355] width 51 height 11
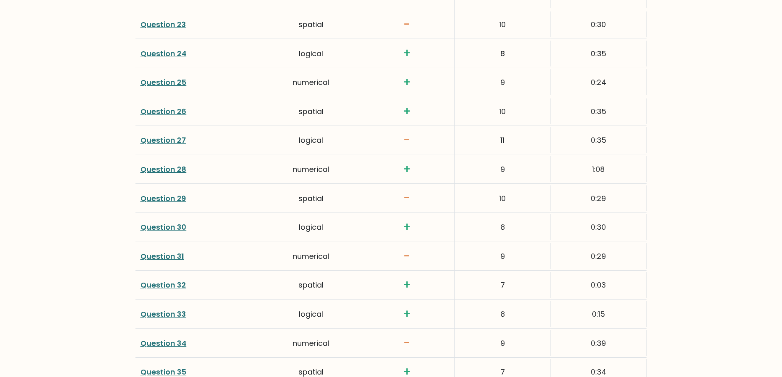
scroll to position [2052, 0]
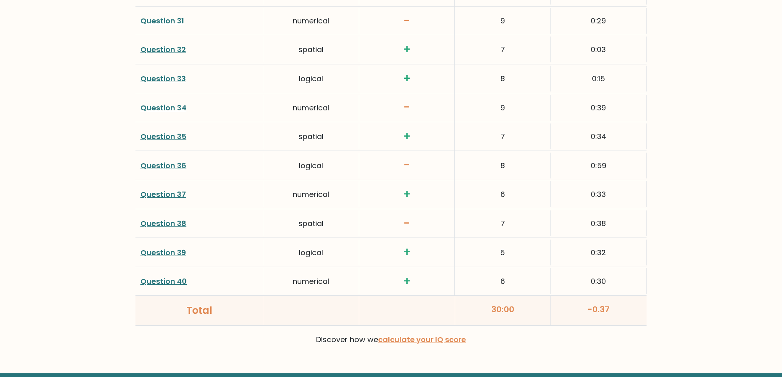
click at [175, 279] on link "Question 40" at bounding box center [163, 281] width 46 height 10
